Goal: Book appointment/travel/reservation

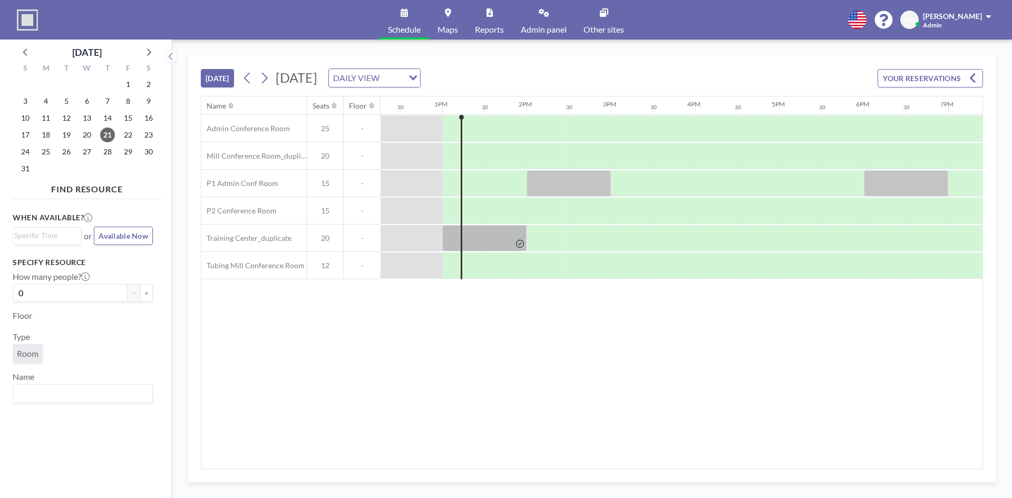
scroll to position [0, 1054]
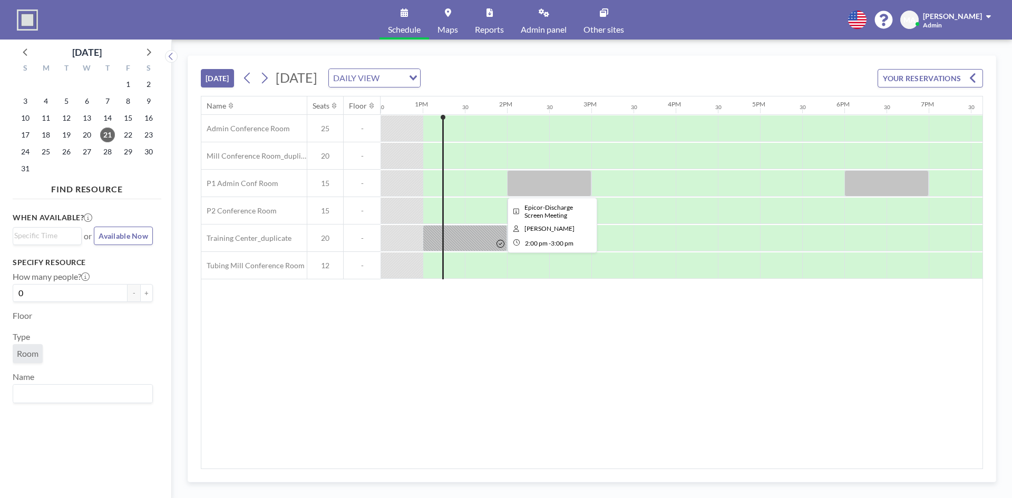
click at [534, 187] on div at bounding box center [549, 183] width 84 height 26
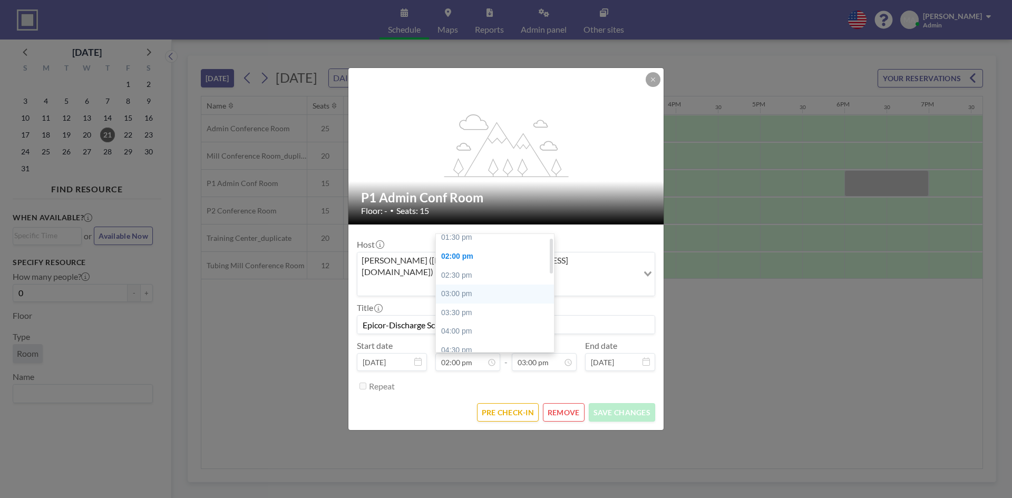
scroll to position [0, 0]
click at [447, 234] on div "01:30 pm" at bounding box center [497, 243] width 123 height 19
type input "01:30 pm"
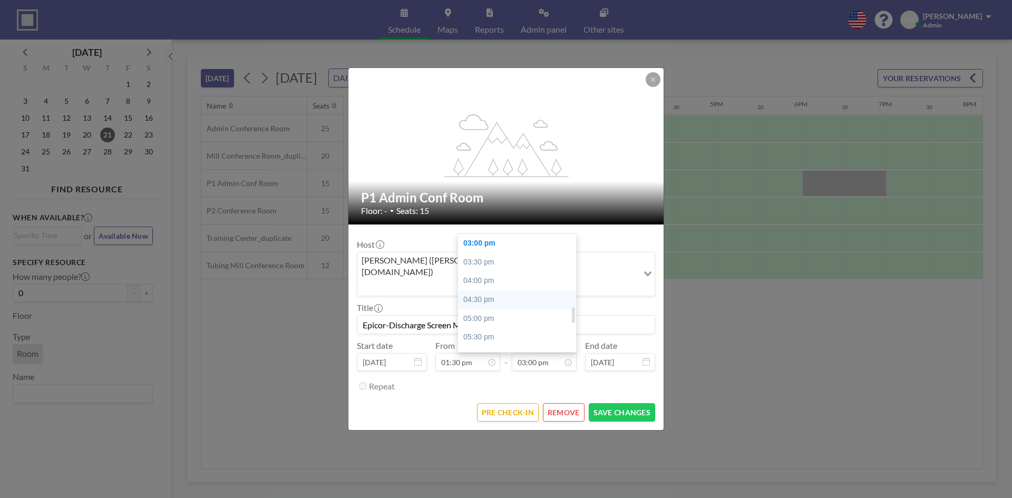
scroll to position [510, 0]
click at [487, 268] on div "02:30 pm" at bounding box center [519, 277] width 123 height 19
type input "02:30 pm"
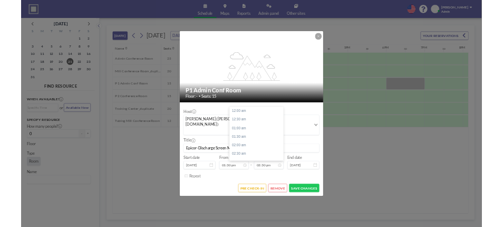
scroll to position [544, 0]
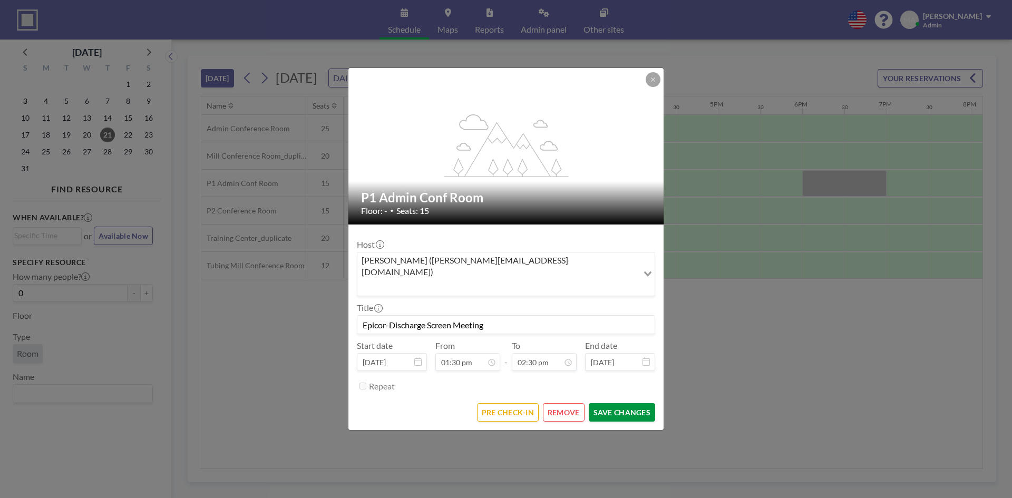
click at [605, 403] on button "SAVE CHANGES" at bounding box center [622, 412] width 66 height 18
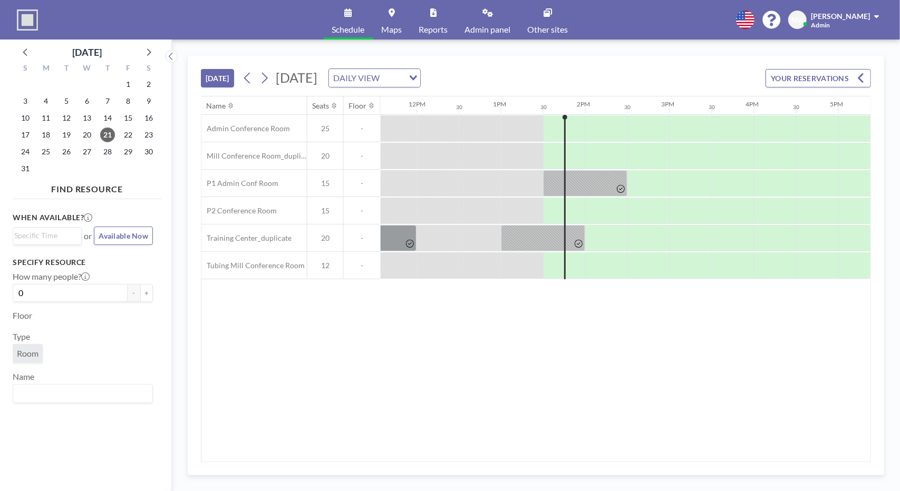
scroll to position [0, 996]
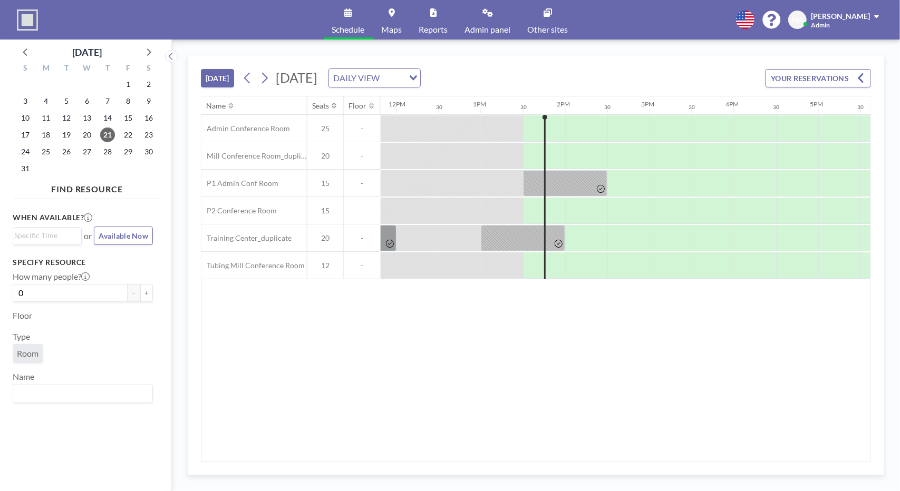
click at [419, 15] on link "Reports" at bounding box center [434, 20] width 46 height 40
